Goal: Check status: Check status

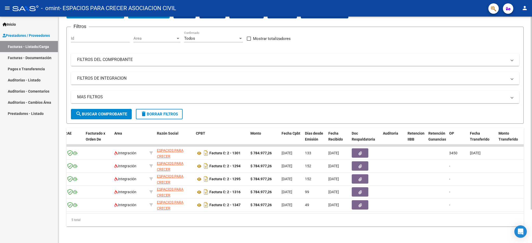
scroll to position [0, 69]
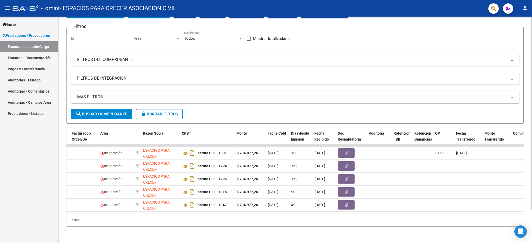
drag, startPoint x: 257, startPoint y: 207, endPoint x: 100, endPoint y: 213, distance: 157.5
click at [100, 213] on datatable-body "3537 Integración ESPACIOS PARA CRECER ASOCIACION CIVIL 30711019487 Factura C: 2…" at bounding box center [295, 179] width 457 height 69
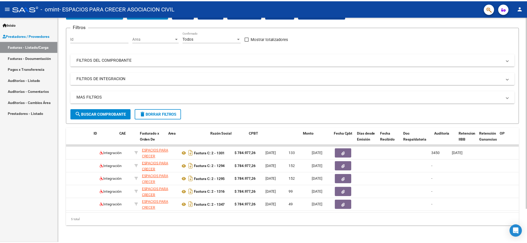
scroll to position [0, 0]
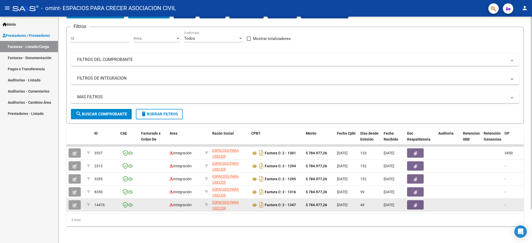
click at [74, 204] on icon "button" at bounding box center [75, 206] width 4 height 4
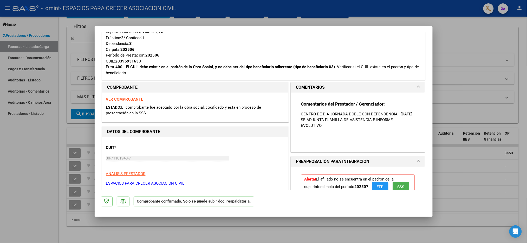
scroll to position [173, 0]
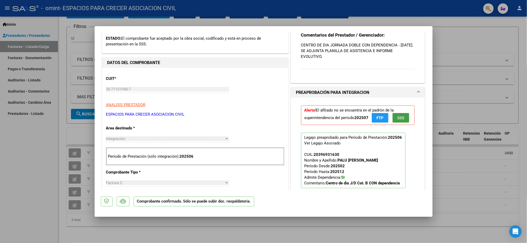
click at [397, 121] on span "SSS" at bounding box center [400, 118] width 7 height 5
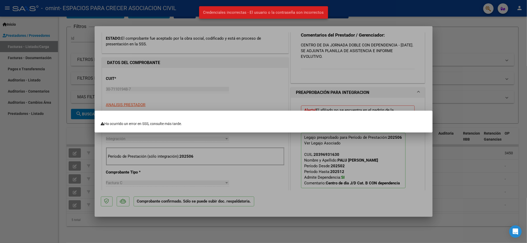
click at [326, 108] on div at bounding box center [263, 121] width 527 height 243
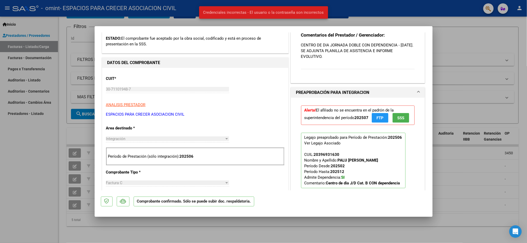
click at [376, 120] on span "FTP" at bounding box center [379, 118] width 7 height 5
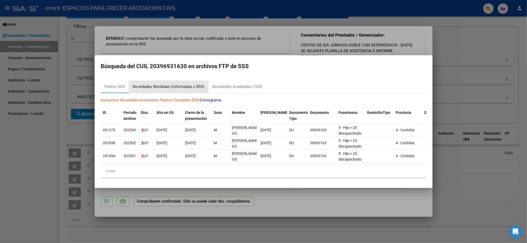
click at [165, 85] on div "Novedades Recibidas (informadas x SSS)" at bounding box center [169, 87] width 72 height 6
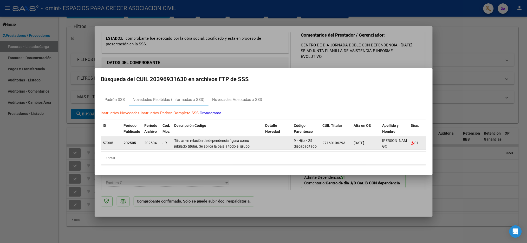
scroll to position [13, 0]
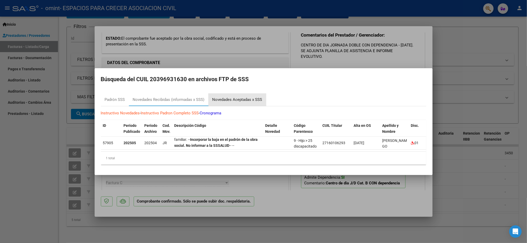
click at [246, 97] on div "Novedades Aceptadas x SSS" at bounding box center [237, 100] width 50 height 6
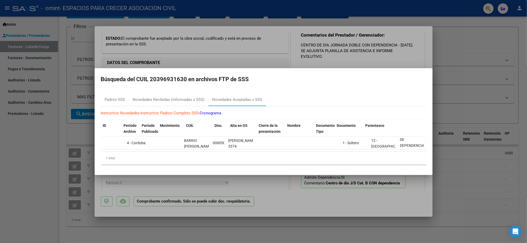
scroll to position [0, 0]
click at [178, 97] on div "Novedades Recibidas (informadas x SSS)" at bounding box center [169, 100] width 72 height 6
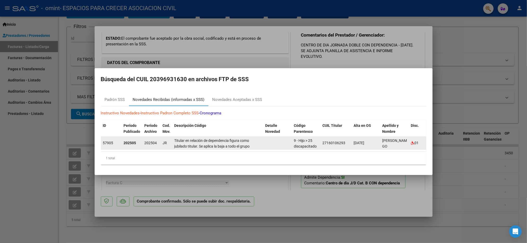
scroll to position [13, 0]
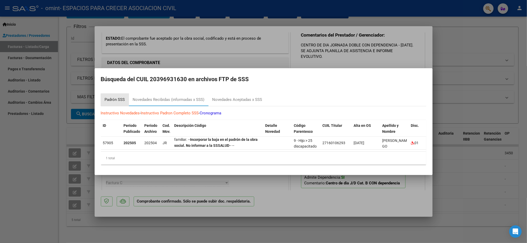
click at [116, 99] on div "Padrón SSS" at bounding box center [115, 100] width 20 height 6
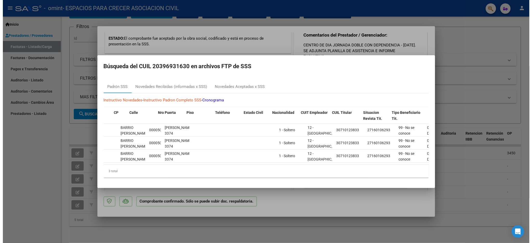
scroll to position [0, 370]
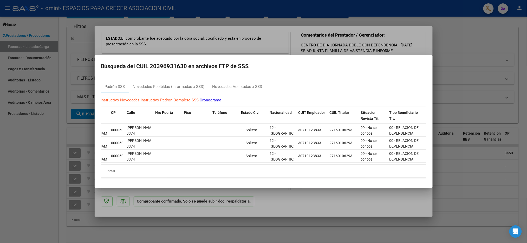
click at [465, 78] on div at bounding box center [263, 121] width 527 height 243
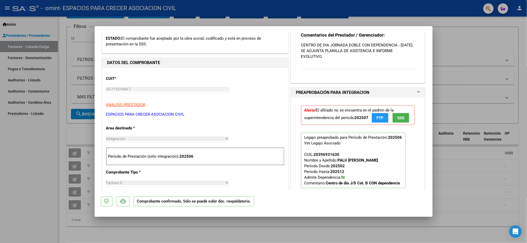
click at [397, 121] on span "SSS" at bounding box center [400, 118] width 7 height 5
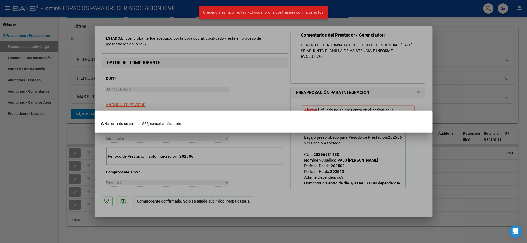
click at [431, 52] on div at bounding box center [263, 121] width 527 height 243
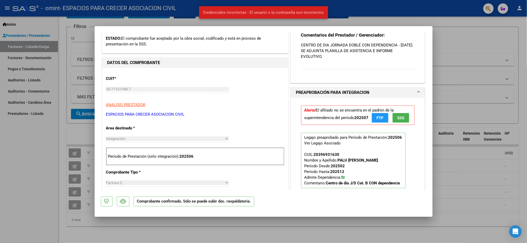
click at [435, 46] on div at bounding box center [263, 121] width 527 height 243
